Goal: Navigation & Orientation: Find specific page/section

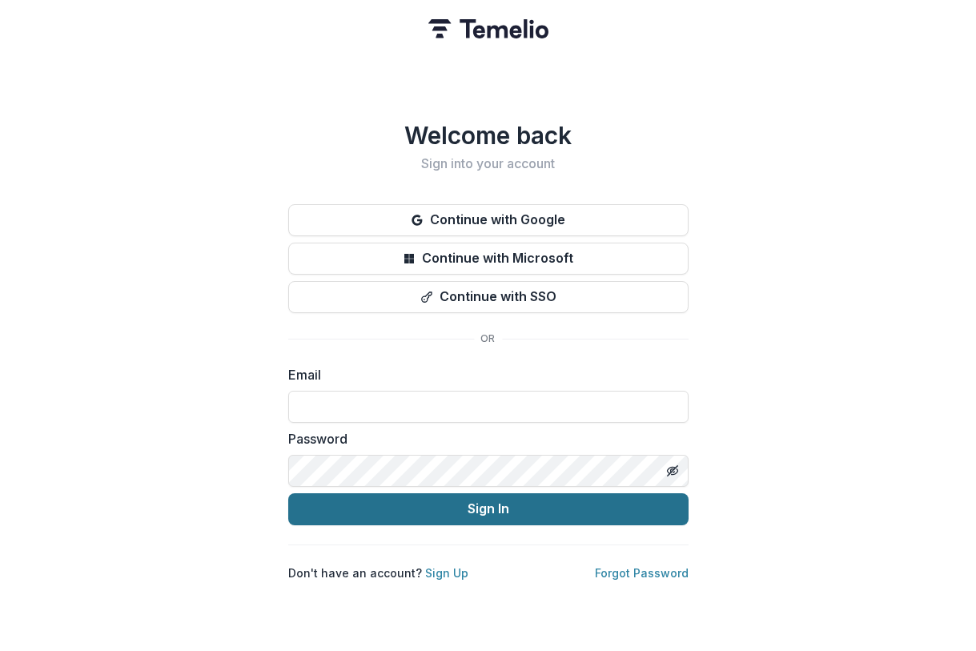
type input "**********"
click at [465, 493] on button "Sign In" at bounding box center [488, 509] width 400 height 32
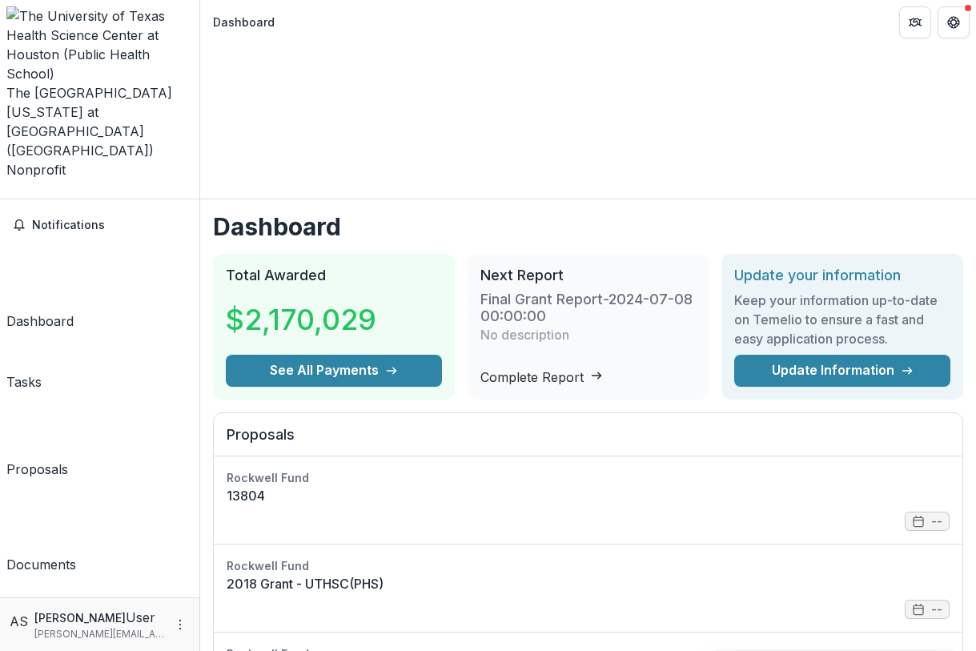
click at [42, 337] on link "Tasks" at bounding box center [23, 364] width 35 height 54
